Goal: Navigation & Orientation: Find specific page/section

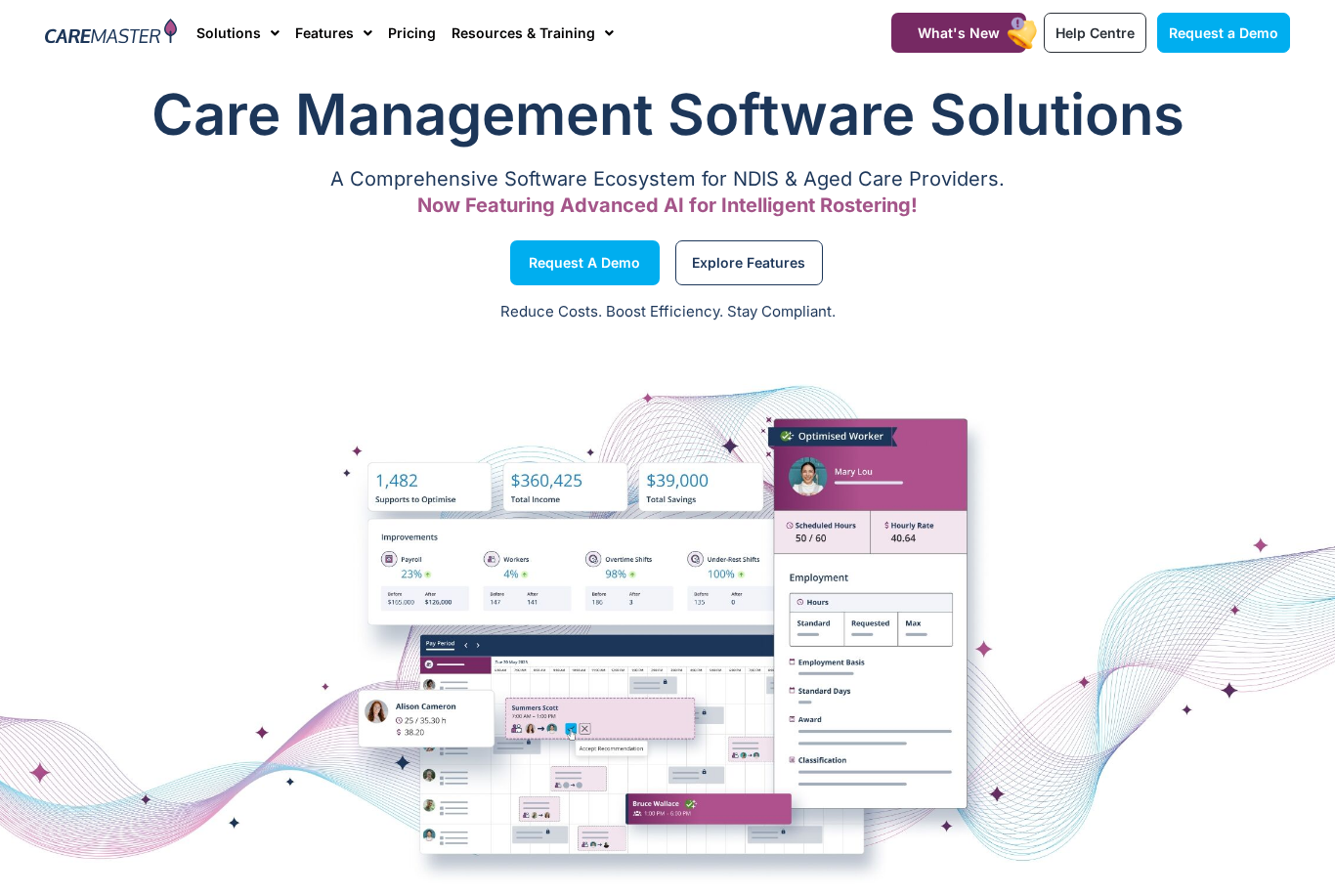
click at [138, 47] on img at bounding box center [111, 33] width 132 height 30
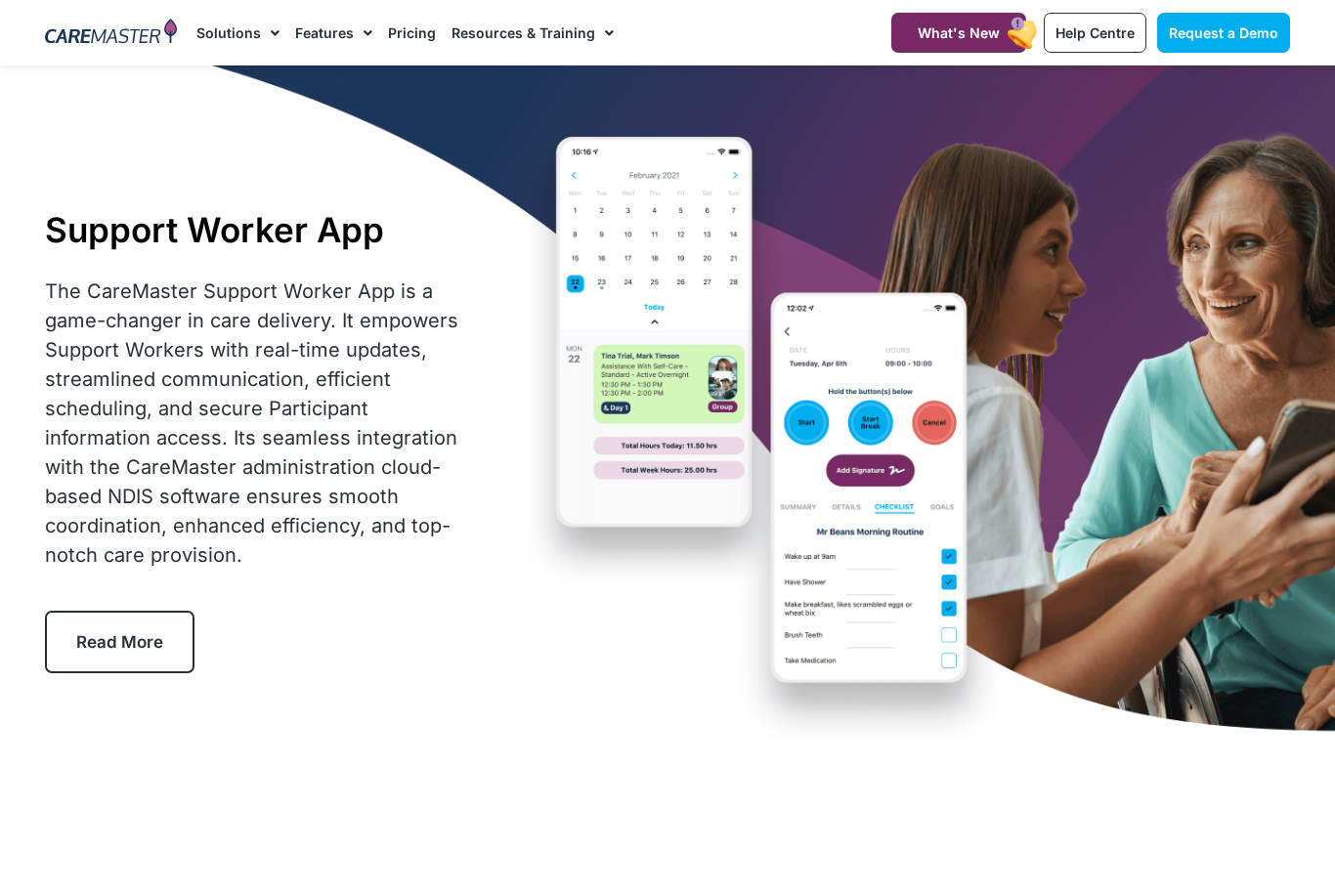
click at [595, 33] on span "Menu" at bounding box center [604, 33] width 19 height 33
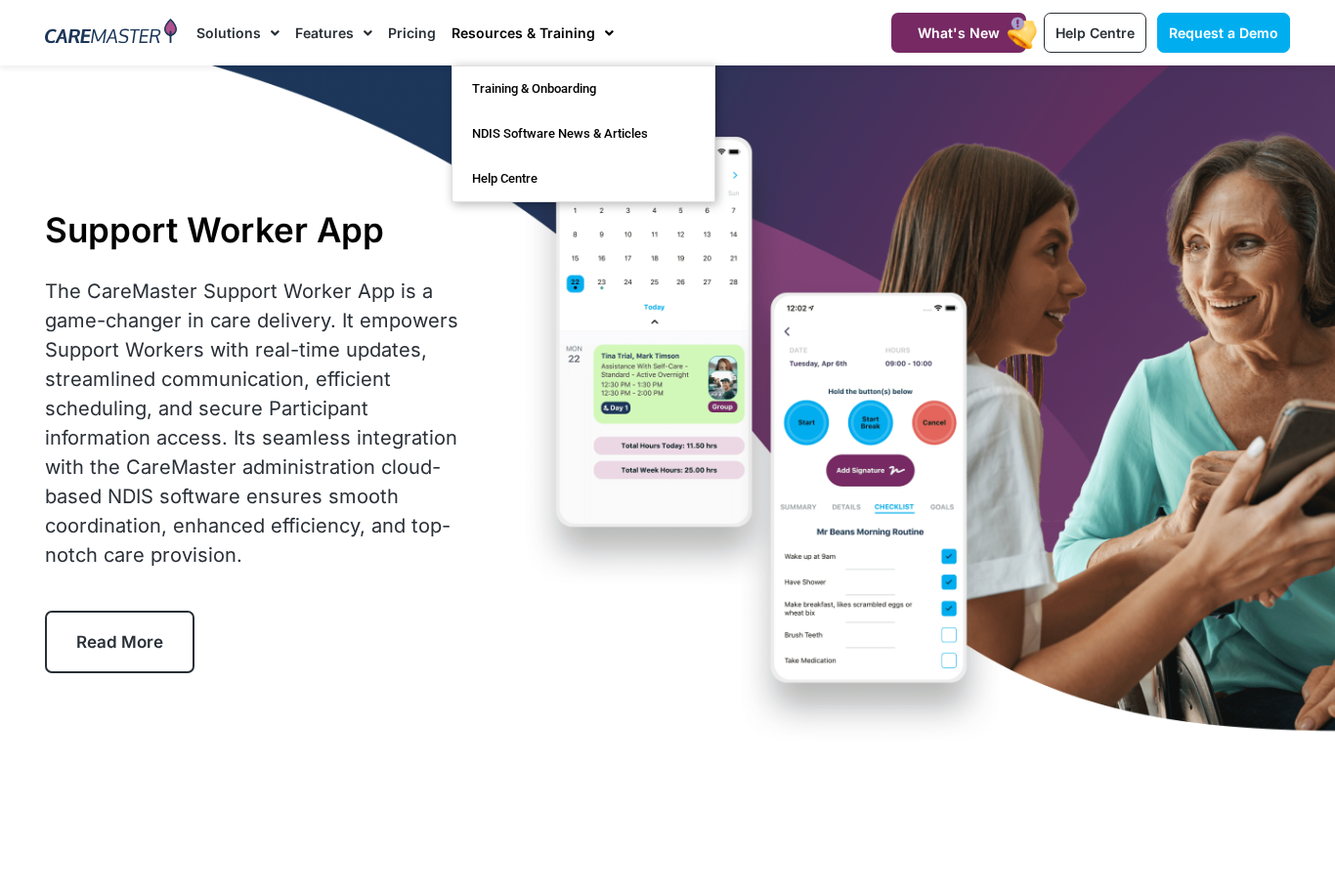
click at [249, 44] on link "Solutions" at bounding box center [238, 32] width 83 height 66
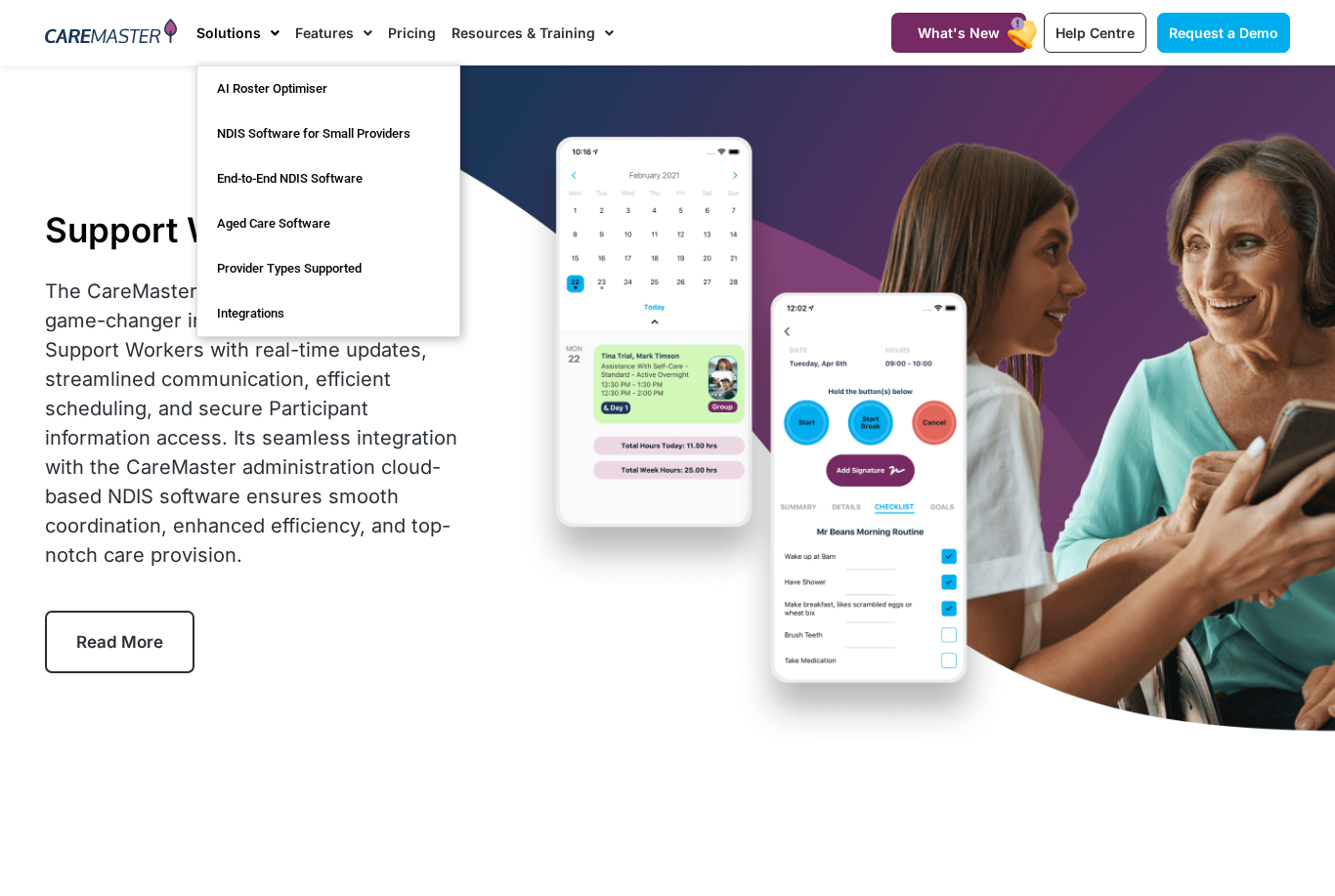
click at [123, 44] on img at bounding box center [111, 33] width 132 height 30
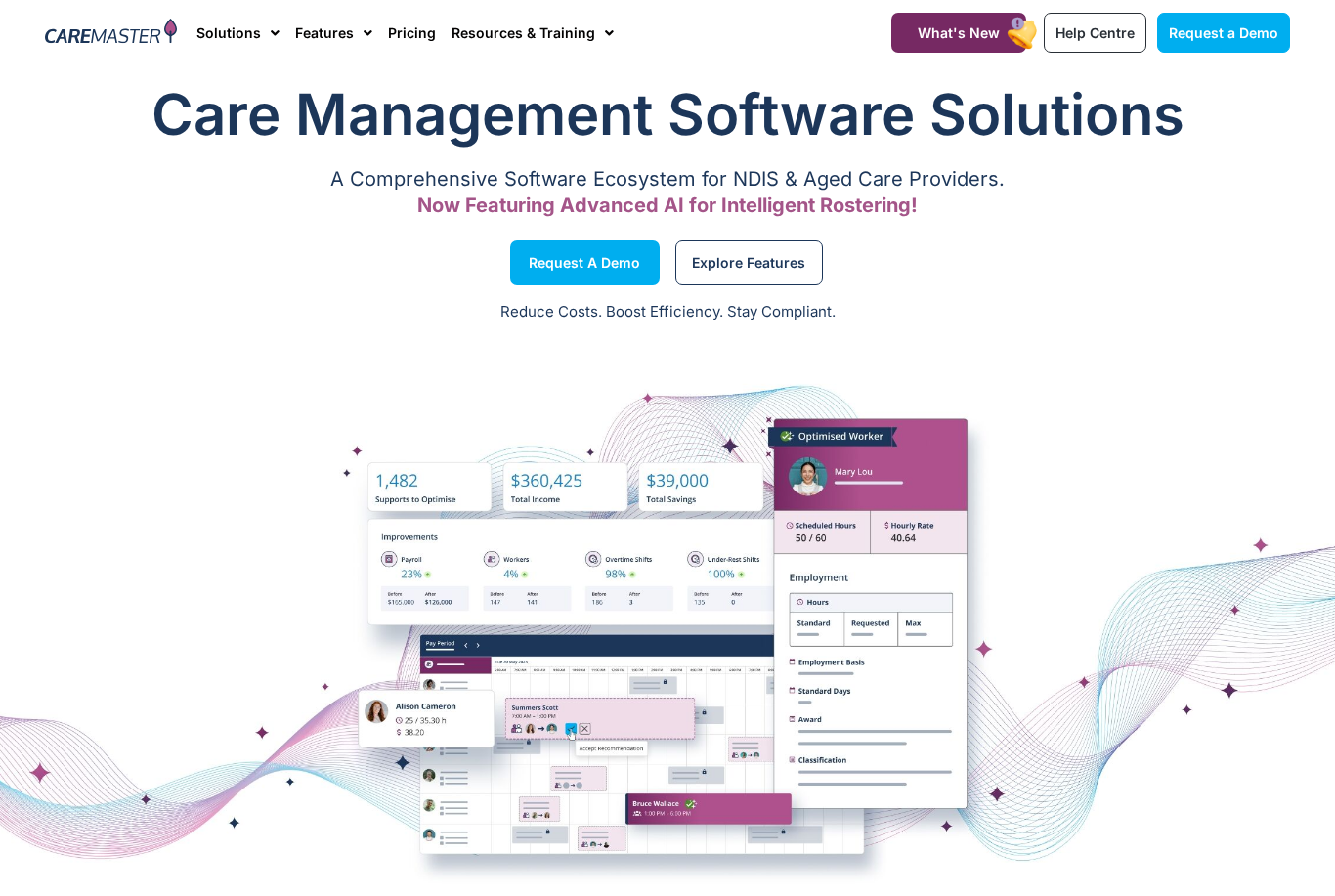
click at [1080, 50] on link "Help Centre" at bounding box center [1095, 32] width 102 height 40
